Goal: Information Seeking & Learning: Find specific fact

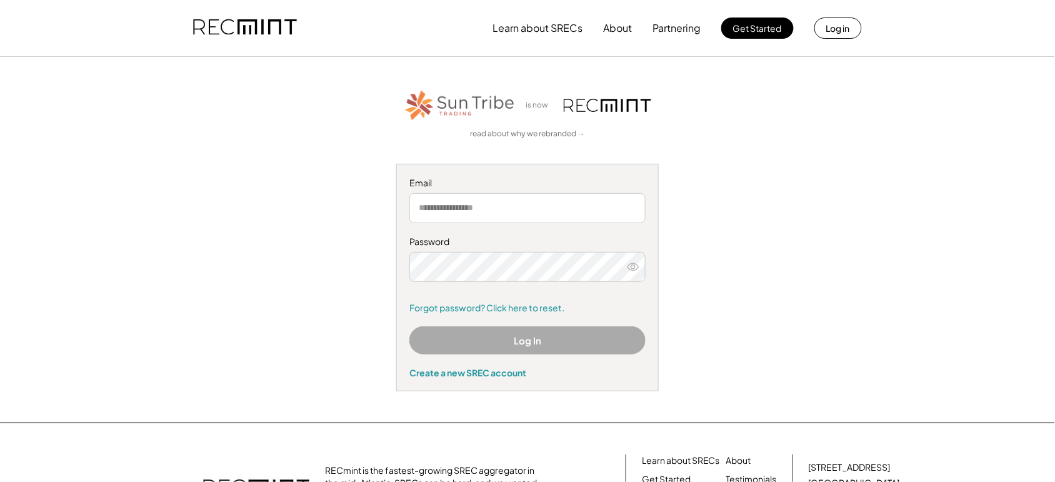
click at [555, 341] on button "Log In" at bounding box center [527, 340] width 236 height 28
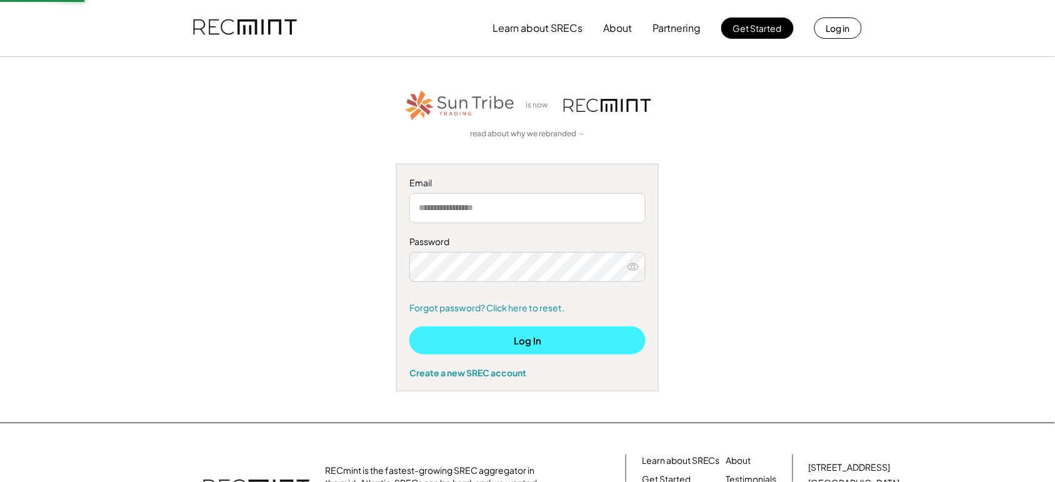
click at [555, 341] on button "Log In" at bounding box center [527, 340] width 236 height 28
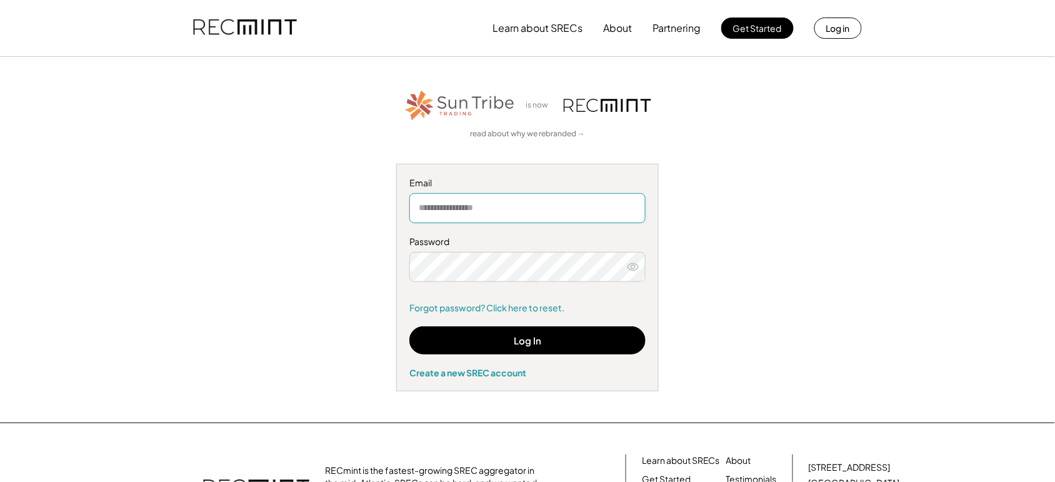
click at [505, 214] on input "email" at bounding box center [527, 208] width 236 height 30
type input "**********"
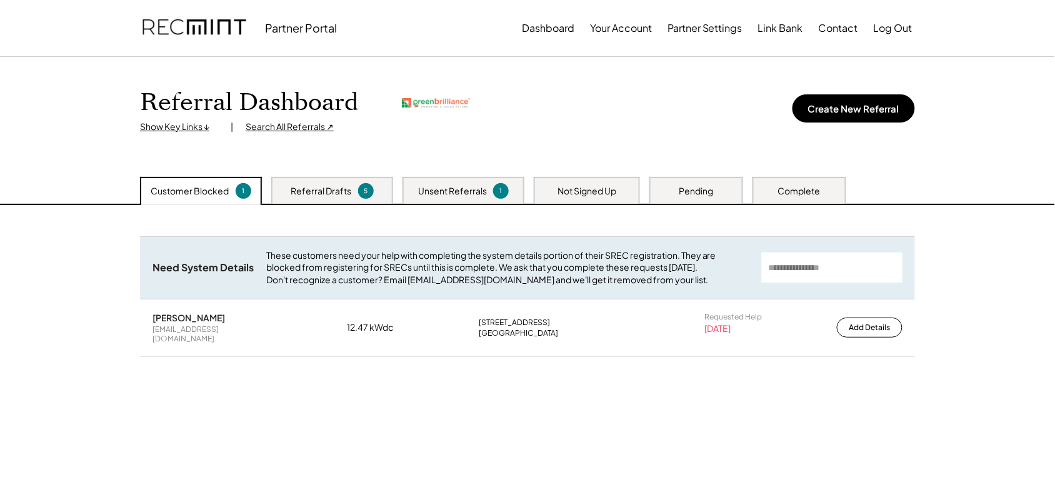
click at [276, 129] on div "Search All Referrals ↗" at bounding box center [290, 127] width 88 height 13
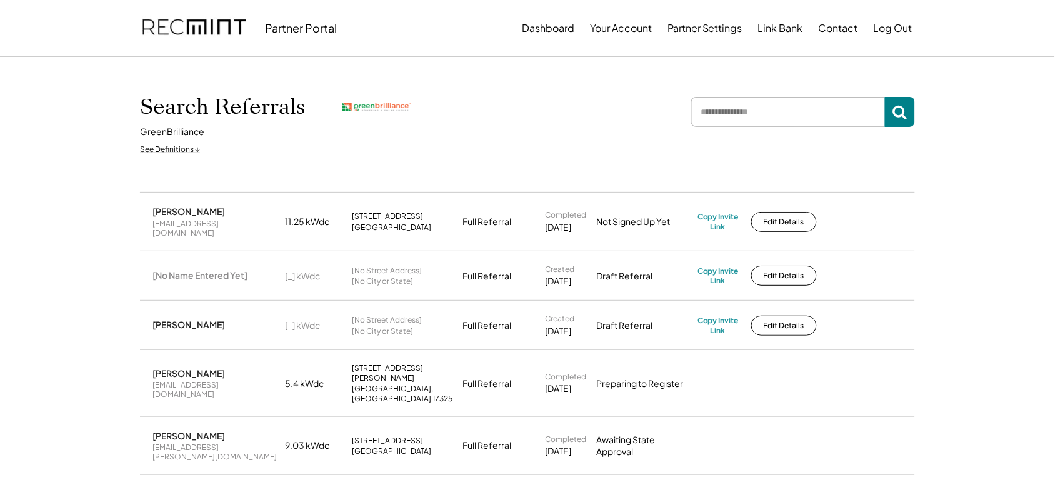
click at [751, 110] on input "input" at bounding box center [788, 112] width 194 height 30
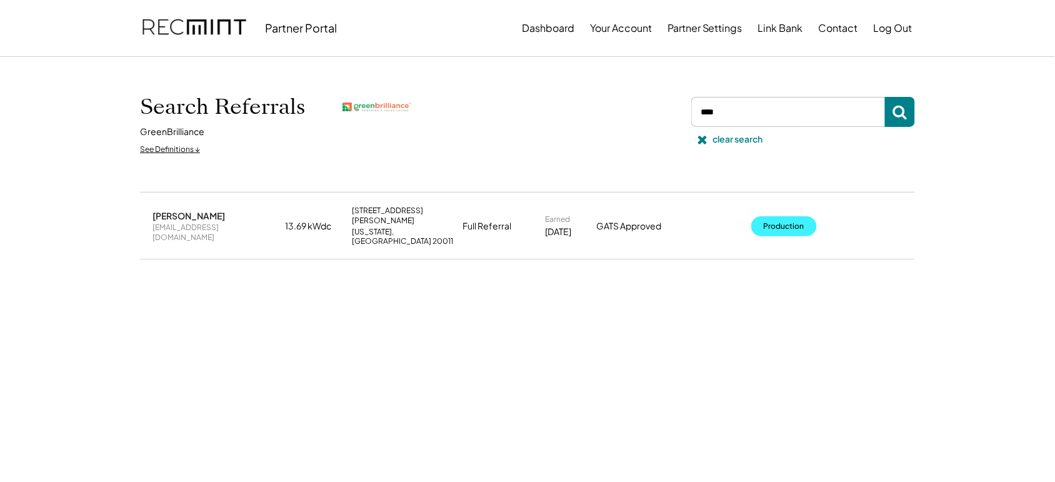
click at [786, 216] on button "Production" at bounding box center [784, 226] width 66 height 20
drag, startPoint x: 727, startPoint y: 109, endPoint x: 688, endPoint y: 116, distance: 39.4
click at [688, 116] on div at bounding box center [801, 112] width 228 height 30
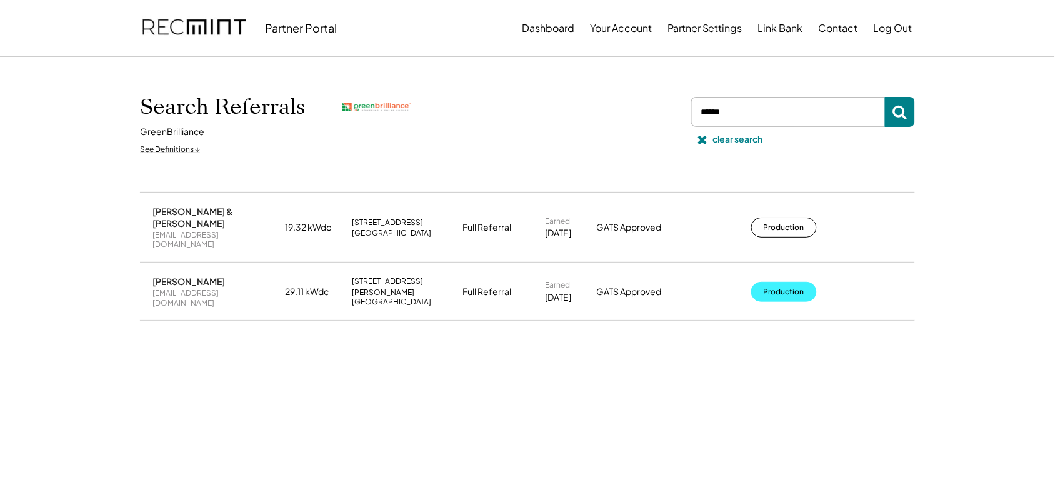
click at [780, 282] on button "Production" at bounding box center [784, 292] width 66 height 20
click at [739, 125] on input "input" at bounding box center [788, 112] width 194 height 30
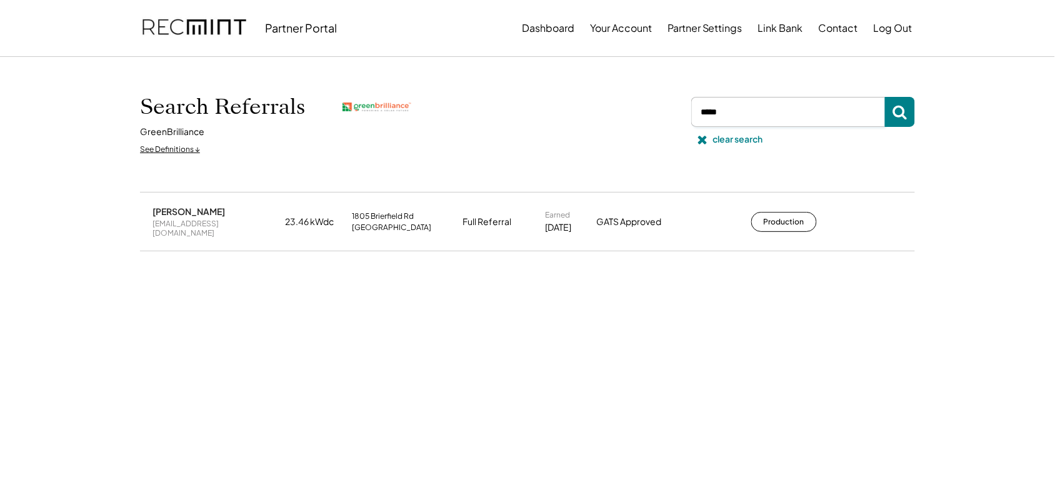
drag, startPoint x: 689, startPoint y: 120, endPoint x: 674, endPoint y: 121, distance: 15.0
click at [674, 121] on div "Search Referrals GreenBrilliance See Definitions ↓ clear search" at bounding box center [527, 124] width 775 height 73
type input "****"
click at [211, 217] on div "Joanna Chao chao.joannaa1@gmail.com" at bounding box center [215, 226] width 125 height 32
click at [207, 223] on div "chao.joannaa1@gmail.com" at bounding box center [215, 232] width 125 height 19
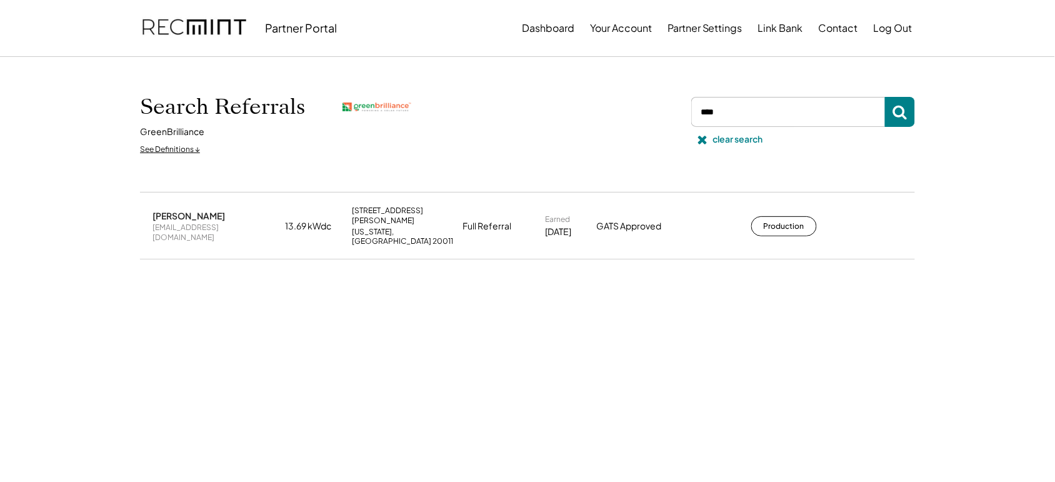
click at [207, 223] on div "chao.joannaa1@gmail.com" at bounding box center [215, 232] width 125 height 19
copy div "chao.joannaa1@gmail.com"
click at [704, 141] on use at bounding box center [702, 140] width 9 height 9
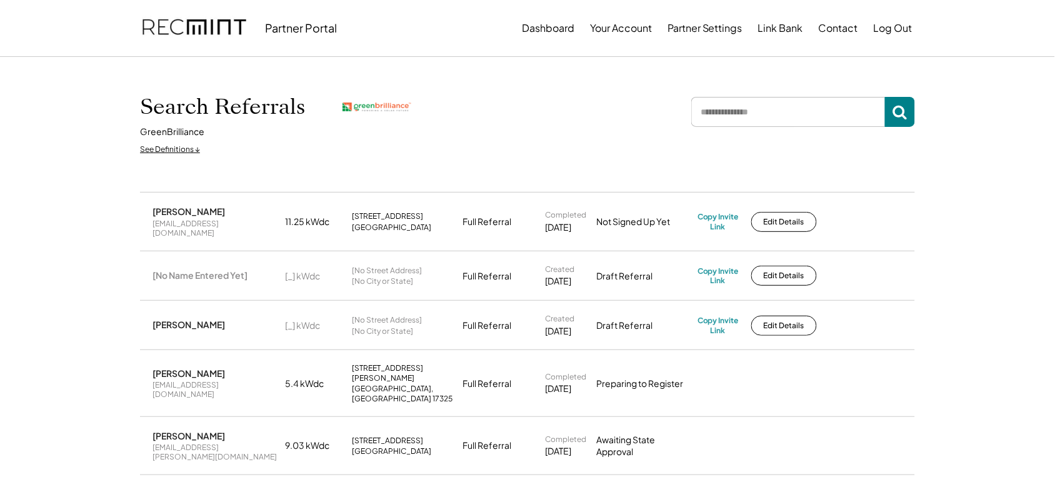
click at [504, 144] on div "Search Referrals GreenBrilliance See Definitions ↓ clear search" at bounding box center [527, 124] width 775 height 73
click at [168, 208] on div "Stacey L Cooper" at bounding box center [189, 211] width 73 height 11
copy div "Stacey L Cooper"
